Goal: Transaction & Acquisition: Purchase product/service

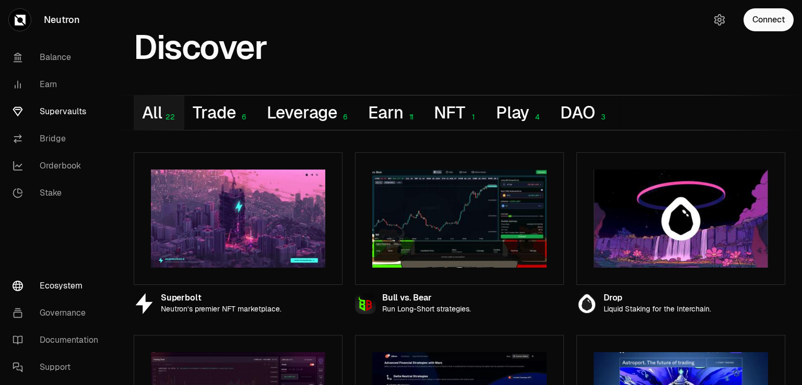
click at [63, 109] on link "Supervaults" at bounding box center [58, 111] width 109 height 27
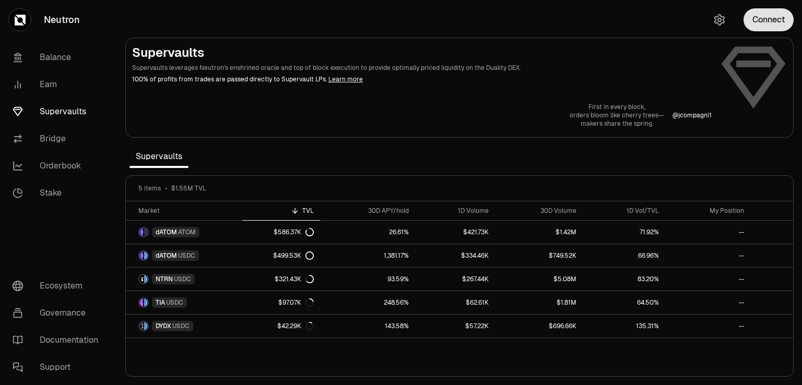
click at [776, 27] on button "Connect" at bounding box center [768, 19] width 50 height 23
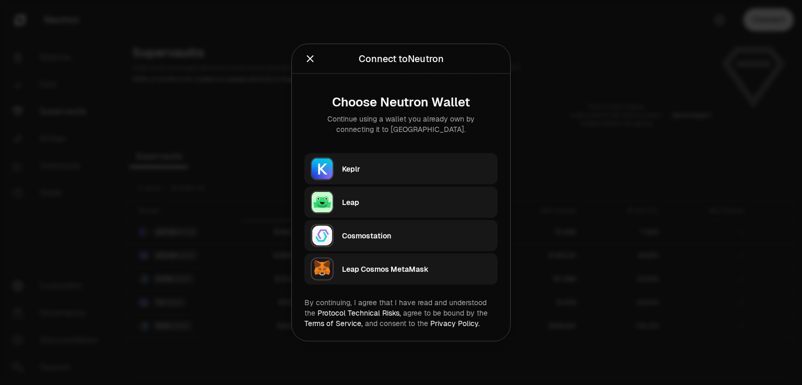
click at [361, 205] on div "Leap" at bounding box center [416, 202] width 149 height 10
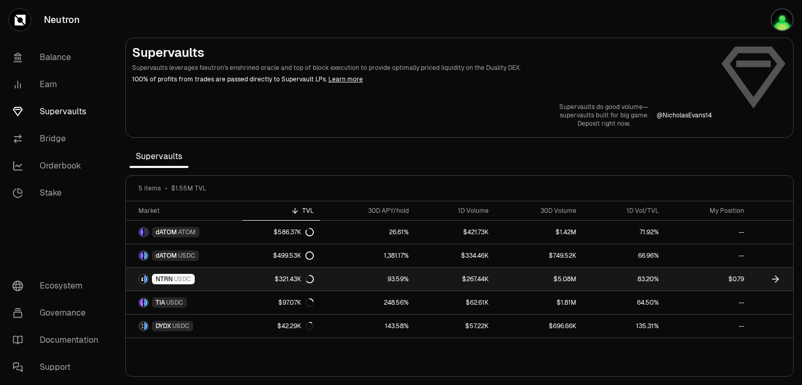
click at [531, 280] on link "$5.08M" at bounding box center [539, 279] width 88 height 23
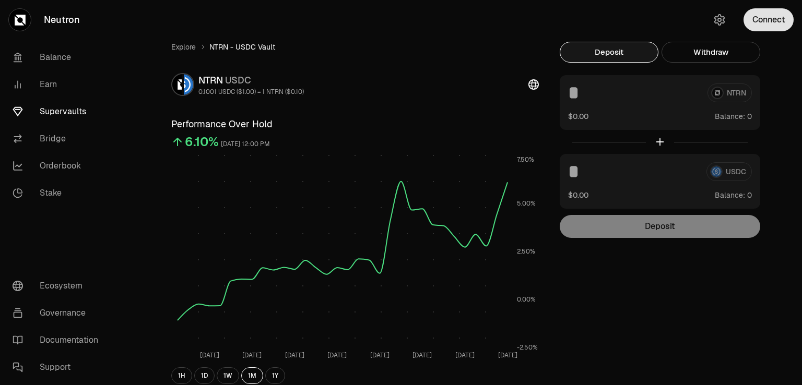
click at [767, 11] on button "Connect" at bounding box center [768, 19] width 50 height 23
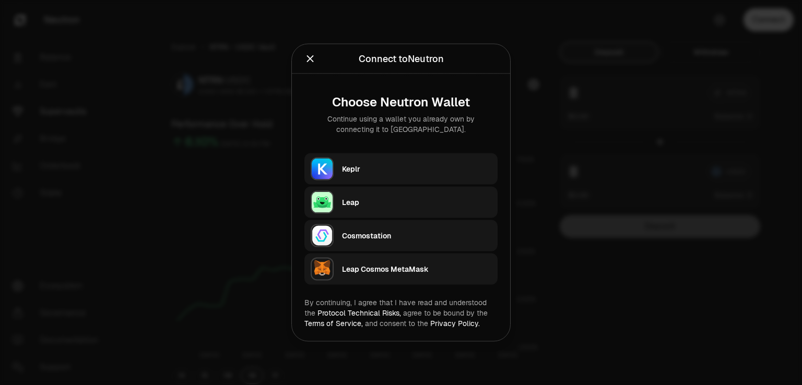
click at [382, 196] on div "Leap" at bounding box center [416, 203] width 149 height 16
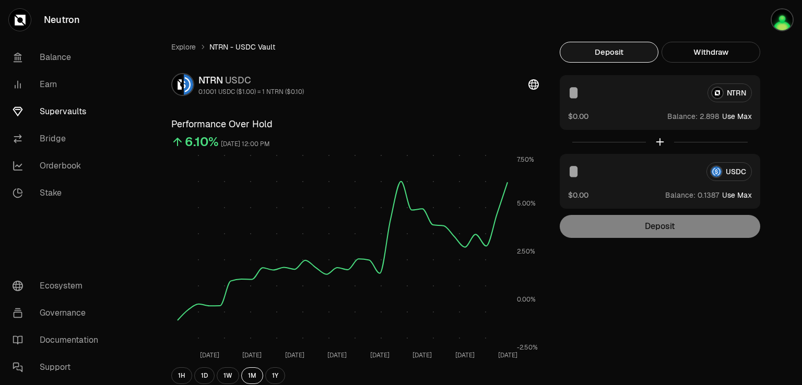
click at [584, 104] on div "NTRN $0.00 Balance: Use Max" at bounding box center [660, 102] width 200 height 55
click at [581, 98] on input at bounding box center [633, 93] width 131 height 19
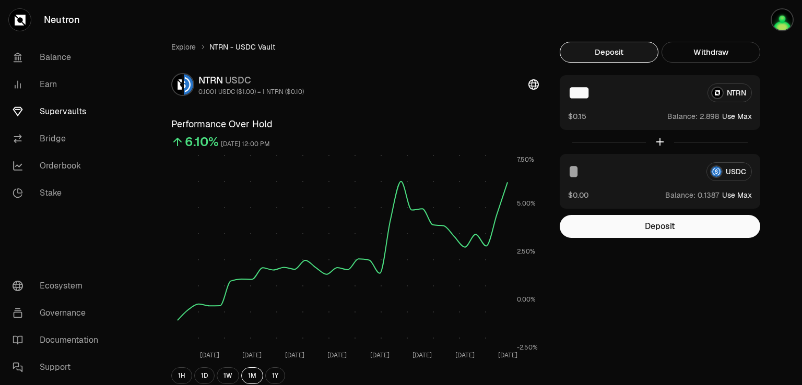
type input "***"
click at [583, 171] on input at bounding box center [633, 171] width 130 height 19
drag, startPoint x: 727, startPoint y: 196, endPoint x: 736, endPoint y: 194, distance: 9.6
click at [728, 196] on button "Use Max" at bounding box center [737, 195] width 30 height 10
type input "********"
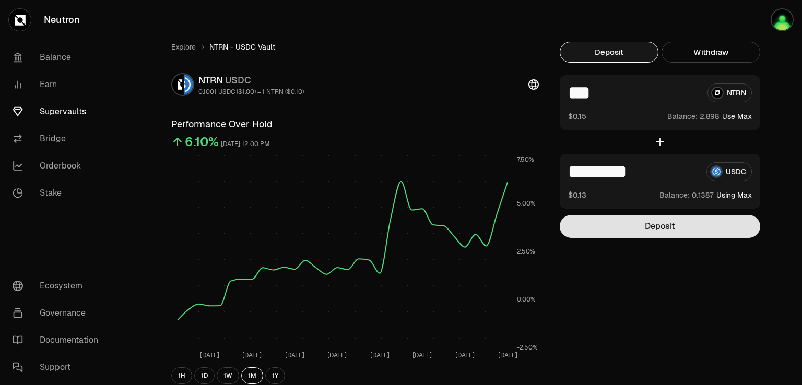
click at [649, 230] on button "Deposit" at bounding box center [660, 226] width 200 height 23
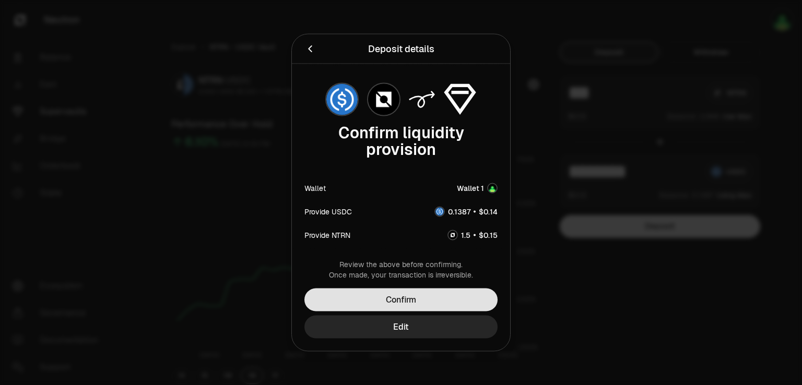
click at [399, 303] on button "Confirm" at bounding box center [400, 300] width 193 height 23
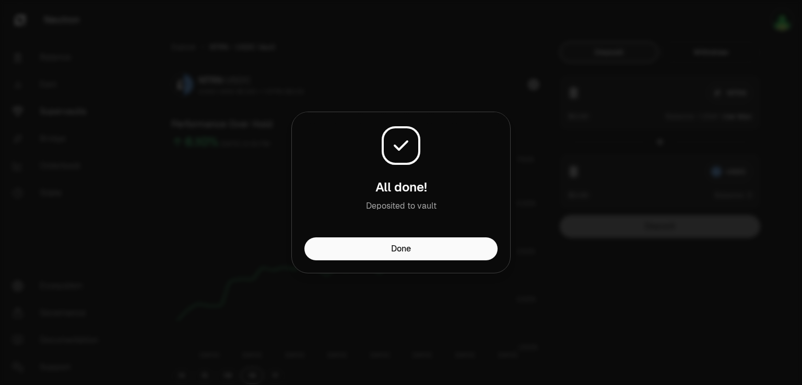
click at [399, 253] on button "Done" at bounding box center [400, 249] width 193 height 23
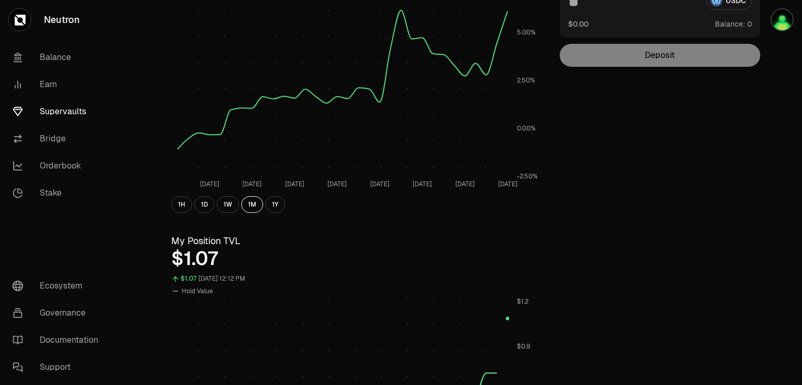
scroll to position [209, 0]
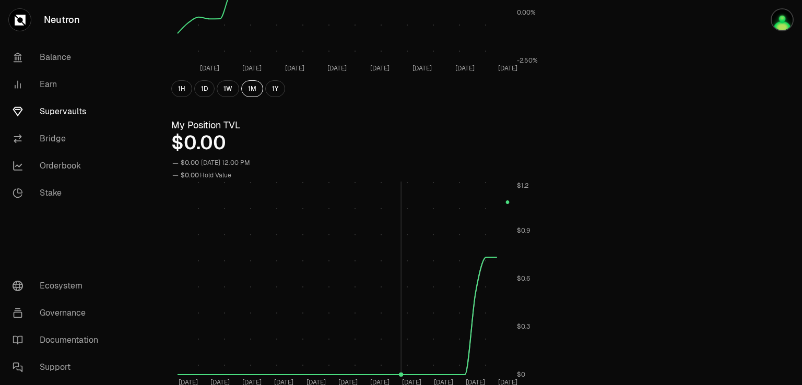
scroll to position [315, 0]
